Goal: Transaction & Acquisition: Purchase product/service

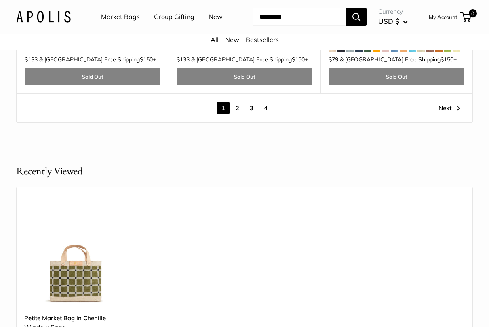
scroll to position [4169, 0]
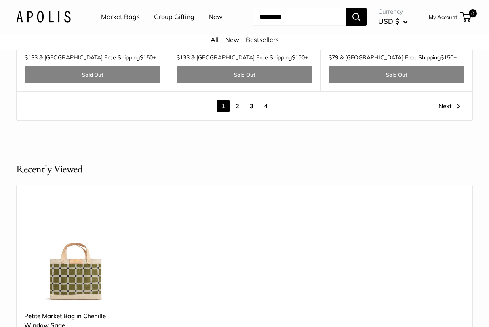
click at [234, 100] on link "2" at bounding box center [237, 106] width 13 height 13
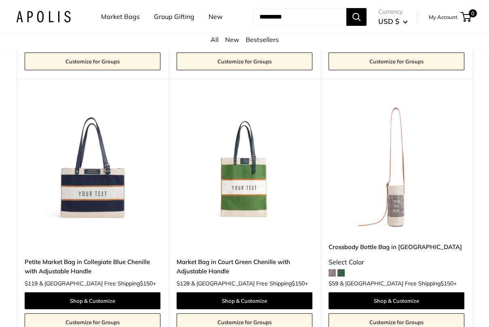
scroll to position [1073, 0]
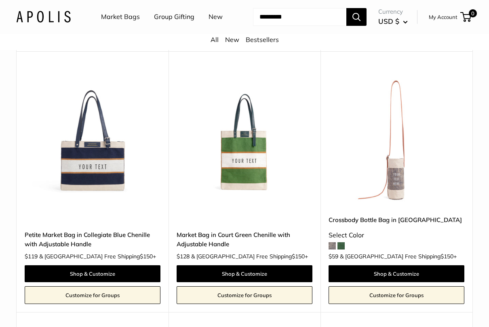
click at [55, 236] on link "Petite Market Bag in Collegiate Blue Chenille with Adjustable Handle" at bounding box center [93, 239] width 136 height 19
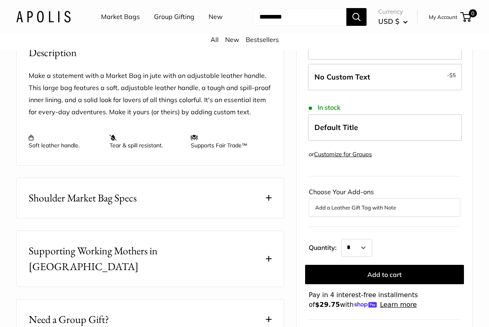
scroll to position [356, 0]
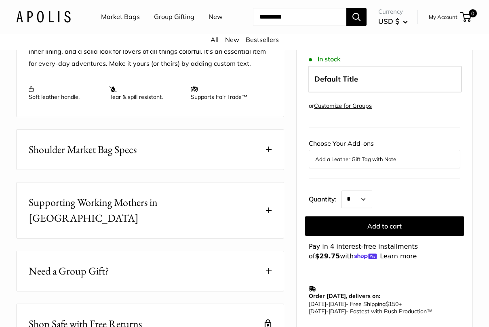
click at [331, 216] on button "Add to cart" at bounding box center [384, 225] width 159 height 19
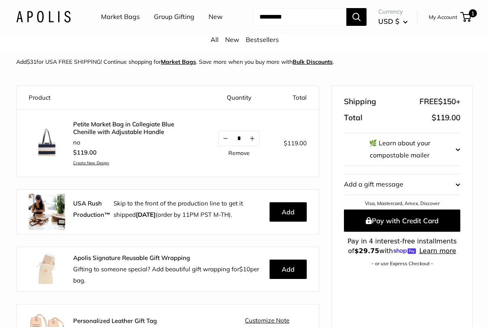
scroll to position [41, 0]
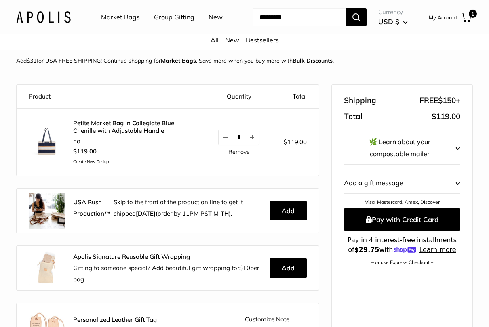
click at [289, 215] on button "Add" at bounding box center [288, 210] width 37 height 19
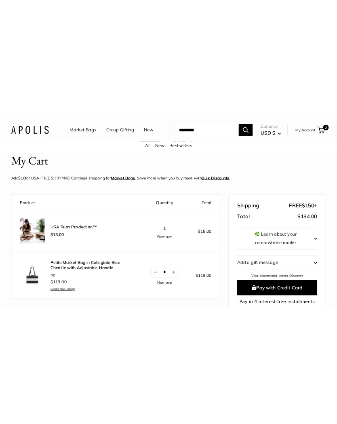
scroll to position [0, 0]
